Goal: Information Seeking & Learning: Learn about a topic

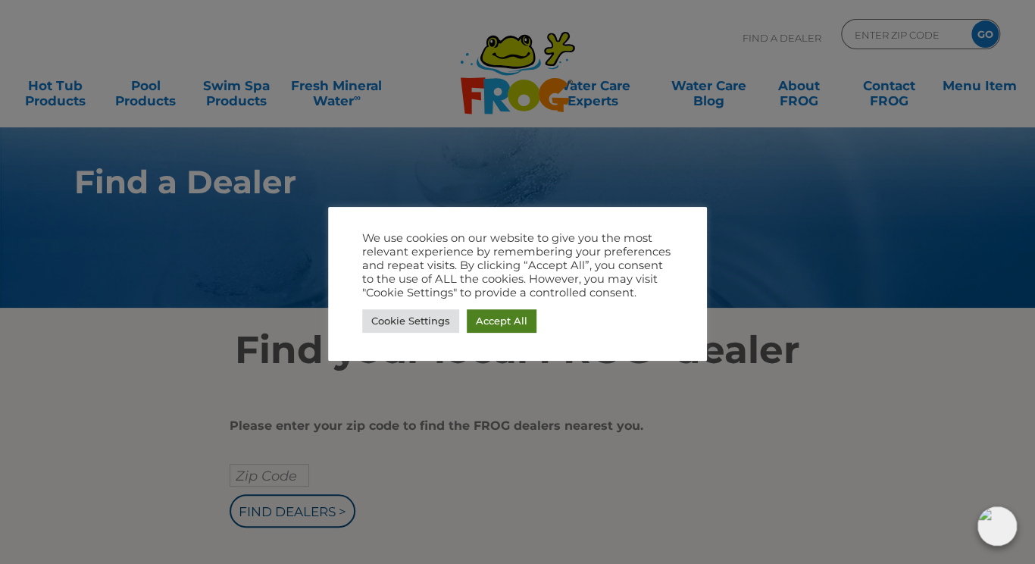
click at [526, 315] on link "Accept All" at bounding box center [502, 320] width 70 height 23
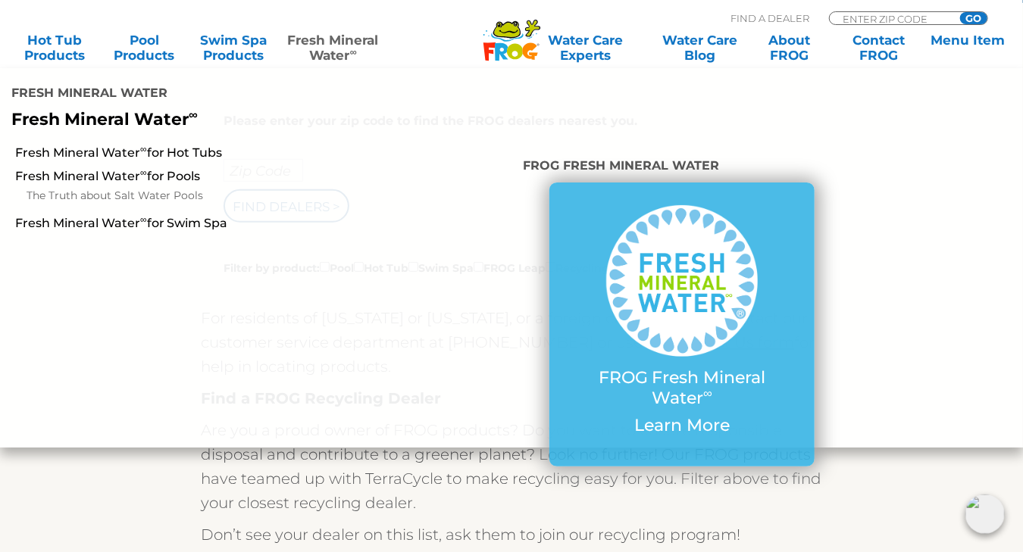
scroll to position [303, 0]
click at [303, 309] on li "Fresh Mineral Water ∞ for Hot Tubs Fresh Mineral Water ∞ for Pools The Truth ab…" at bounding box center [170, 294] width 341 height 306
click at [114, 462] on div "Please enter your zip code to find the FROG dealers nearest you. Zip Code Find …" at bounding box center [511, 527] width 932 height 914
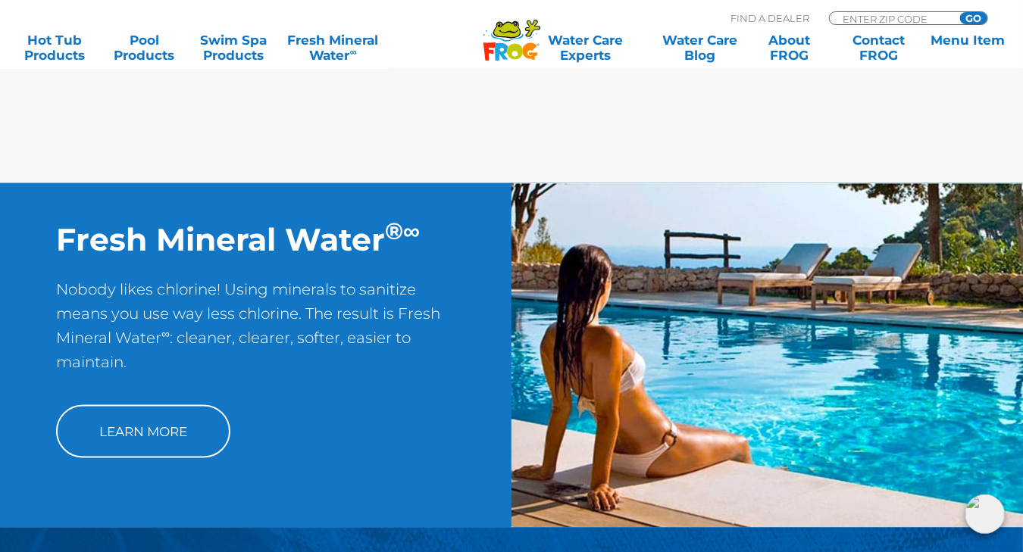
scroll to position [1088, 0]
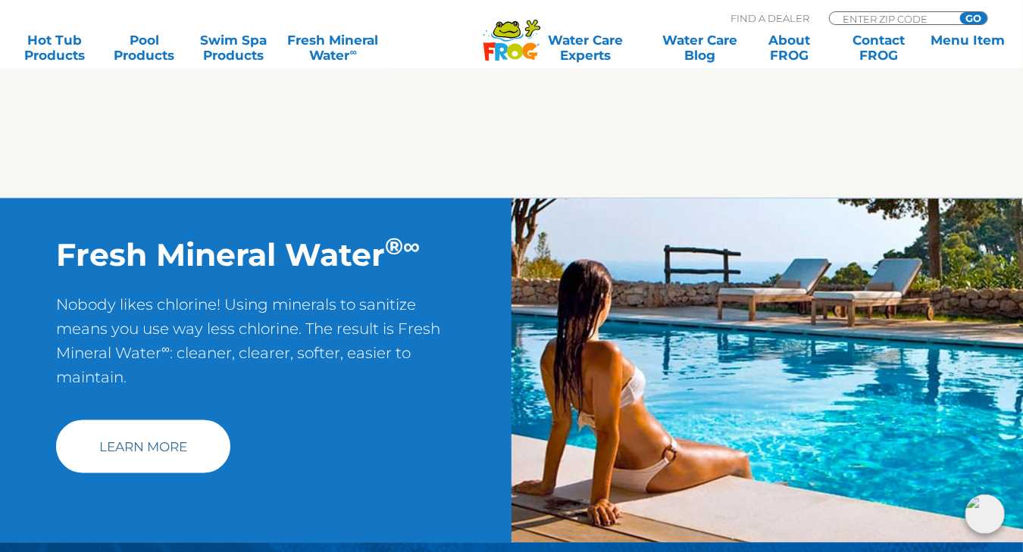
click at [112, 437] on link "Learn More" at bounding box center [143, 447] width 174 height 53
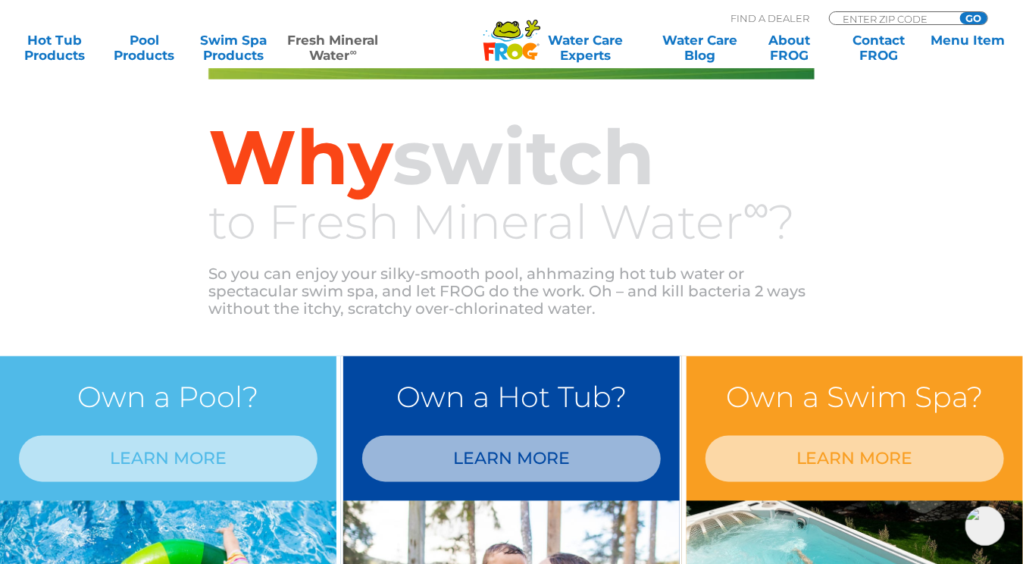
scroll to position [1061, 0]
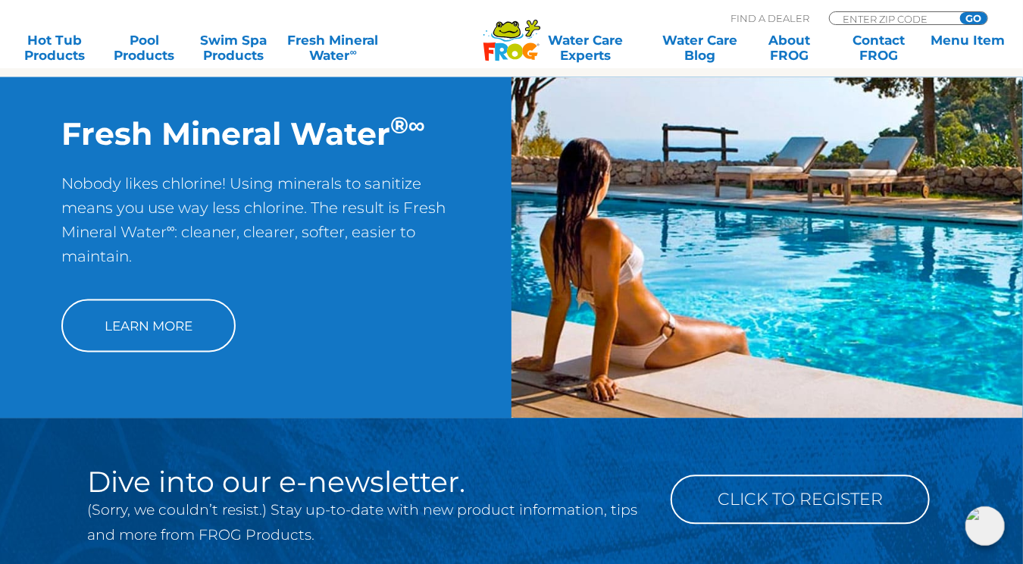
scroll to position [1212, 0]
